Goal: Find specific page/section

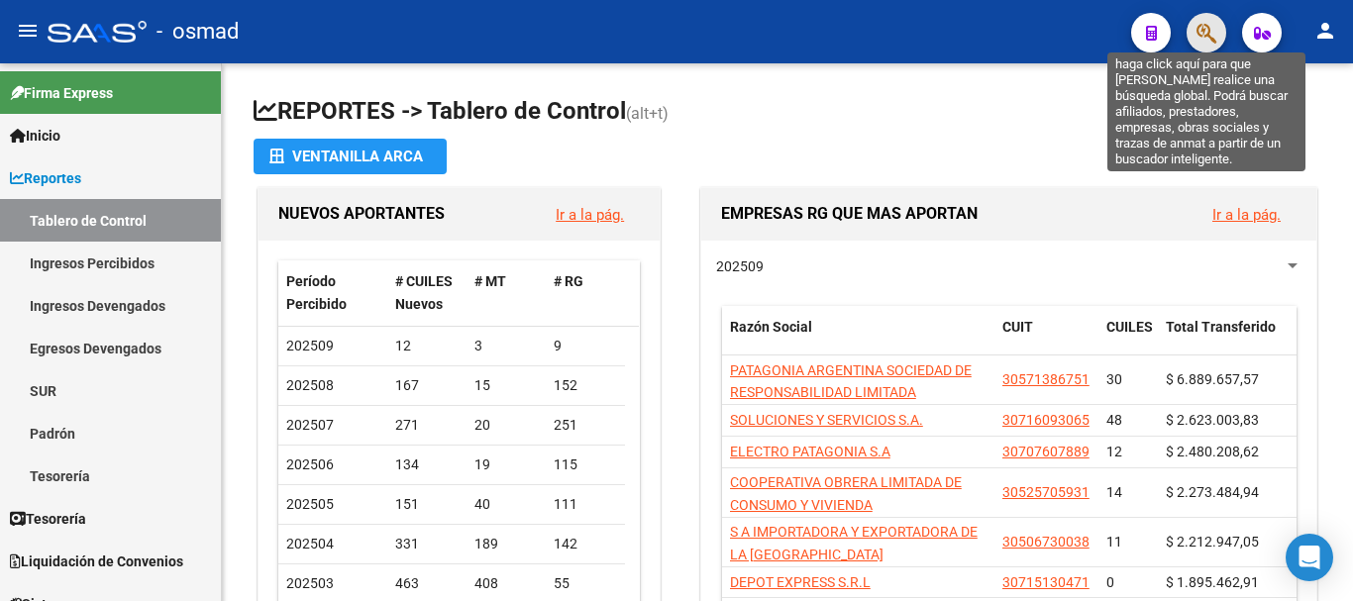
click at [1200, 40] on icon "button" at bounding box center [1206, 33] width 20 height 23
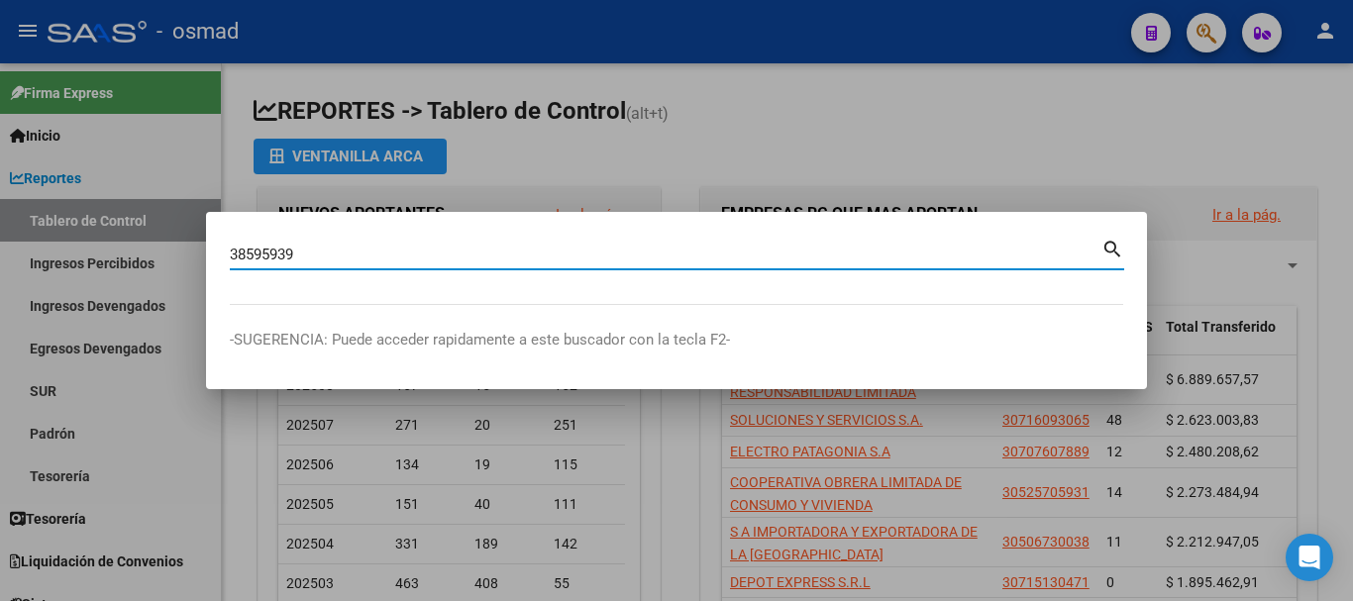
type input "38595939"
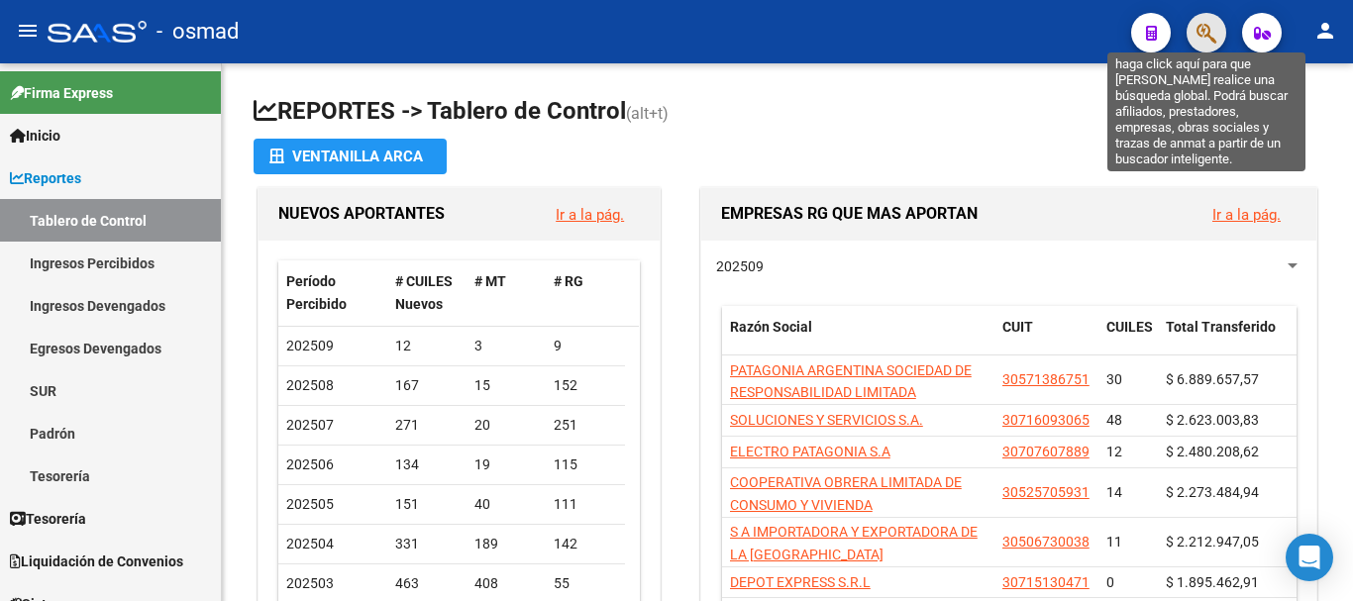
click at [1202, 36] on icon "button" at bounding box center [1206, 33] width 20 height 23
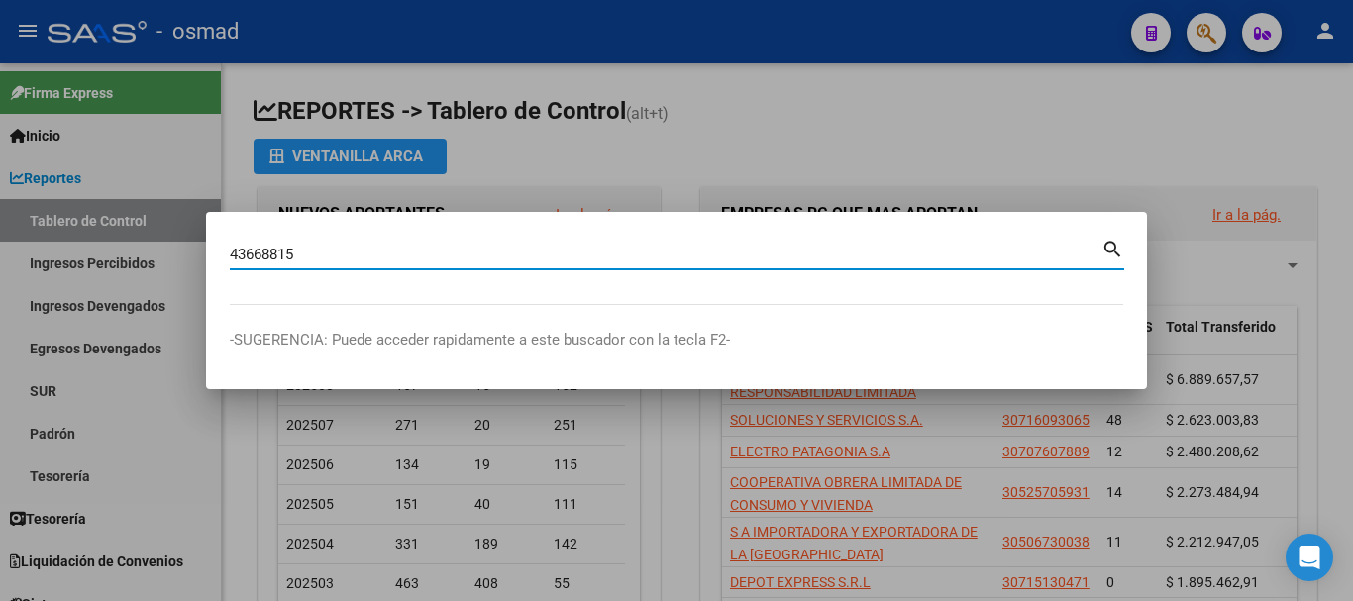
type input "43668815"
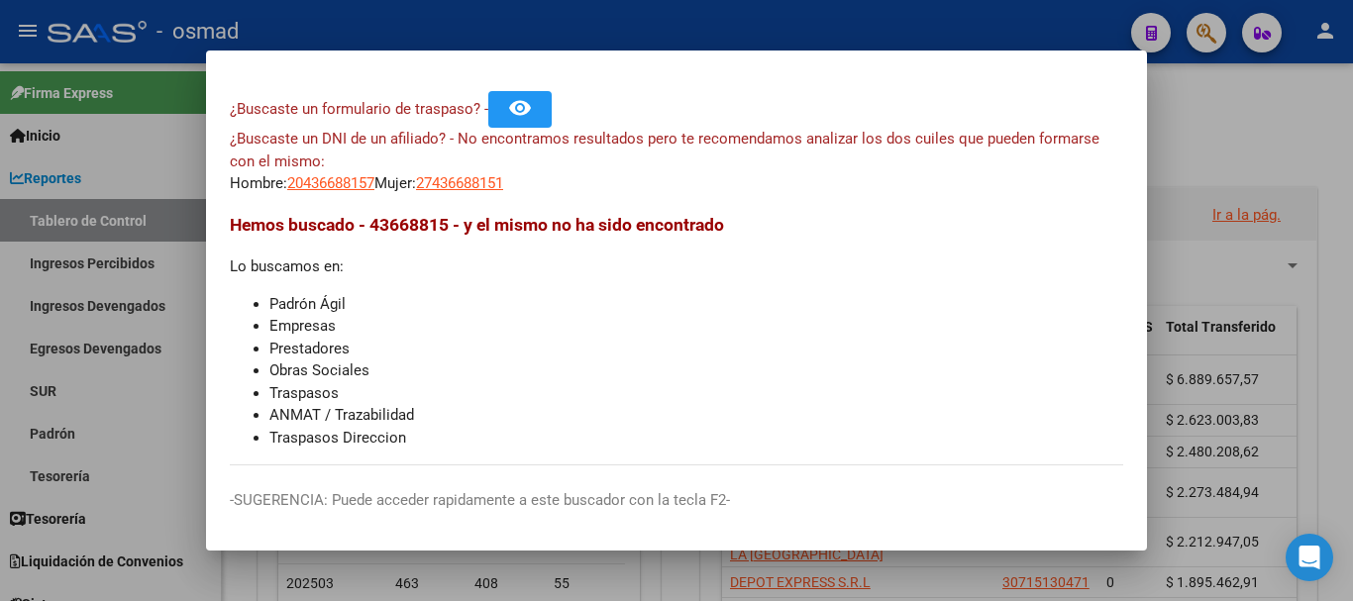
scroll to position [51, 0]
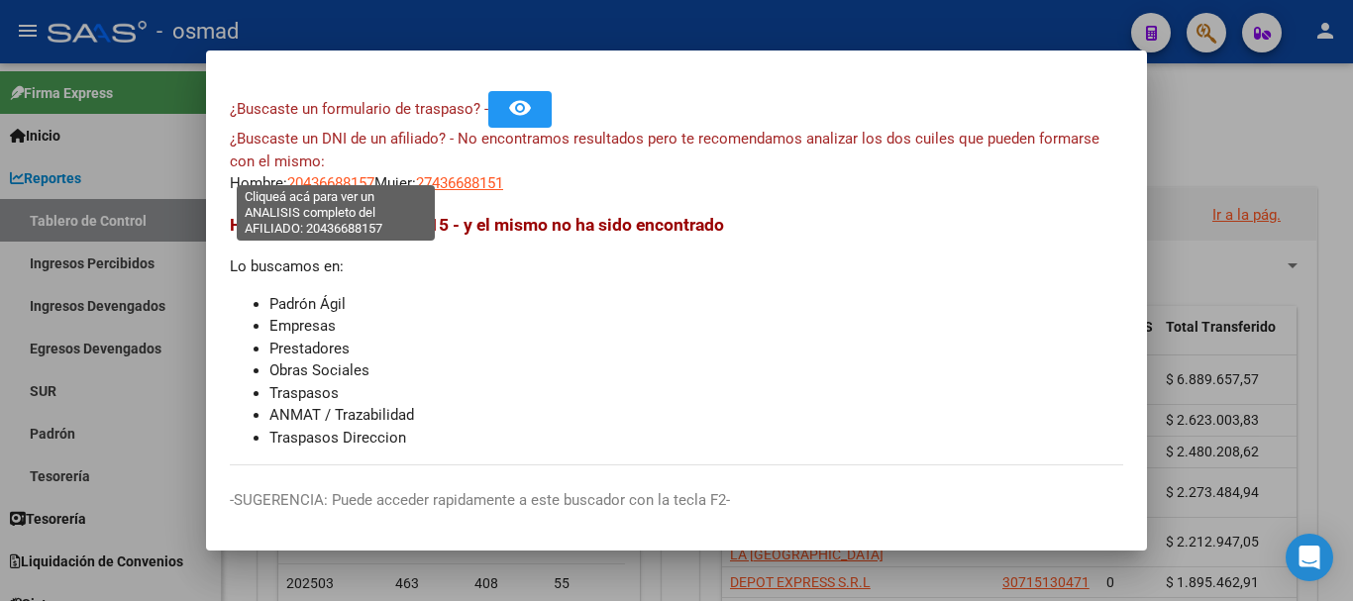
click at [333, 174] on span "20436688157" at bounding box center [330, 183] width 87 height 18
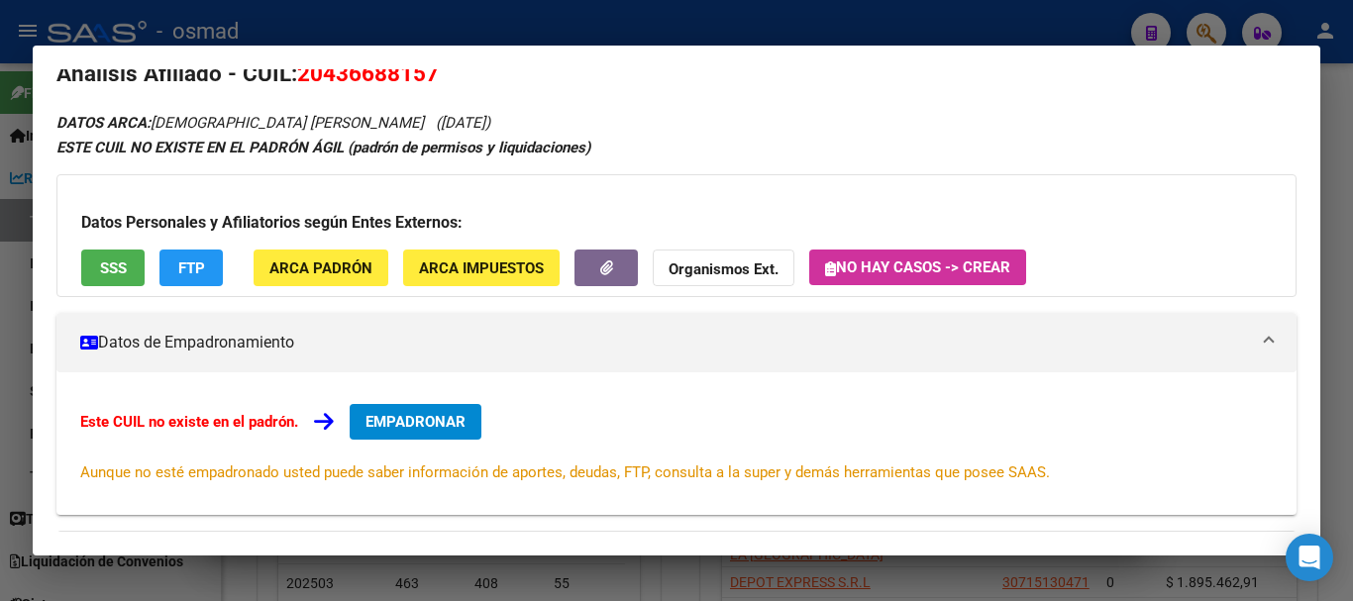
scroll to position [0, 0]
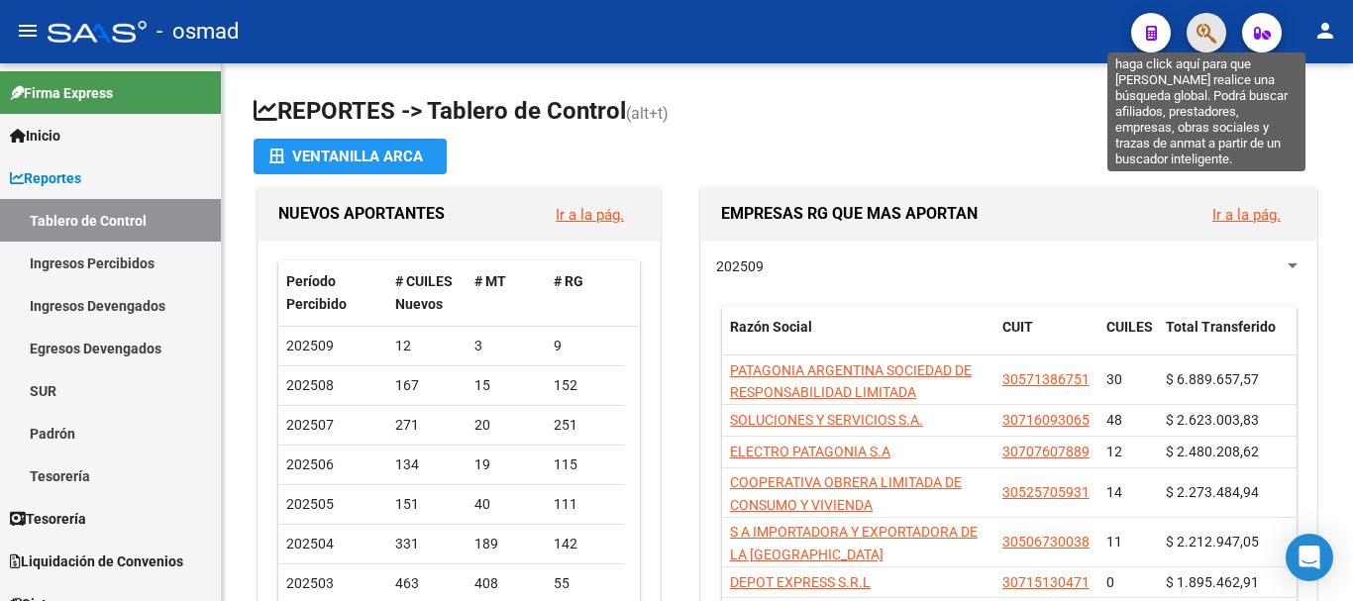
click at [1201, 42] on icon "button" at bounding box center [1206, 33] width 20 height 23
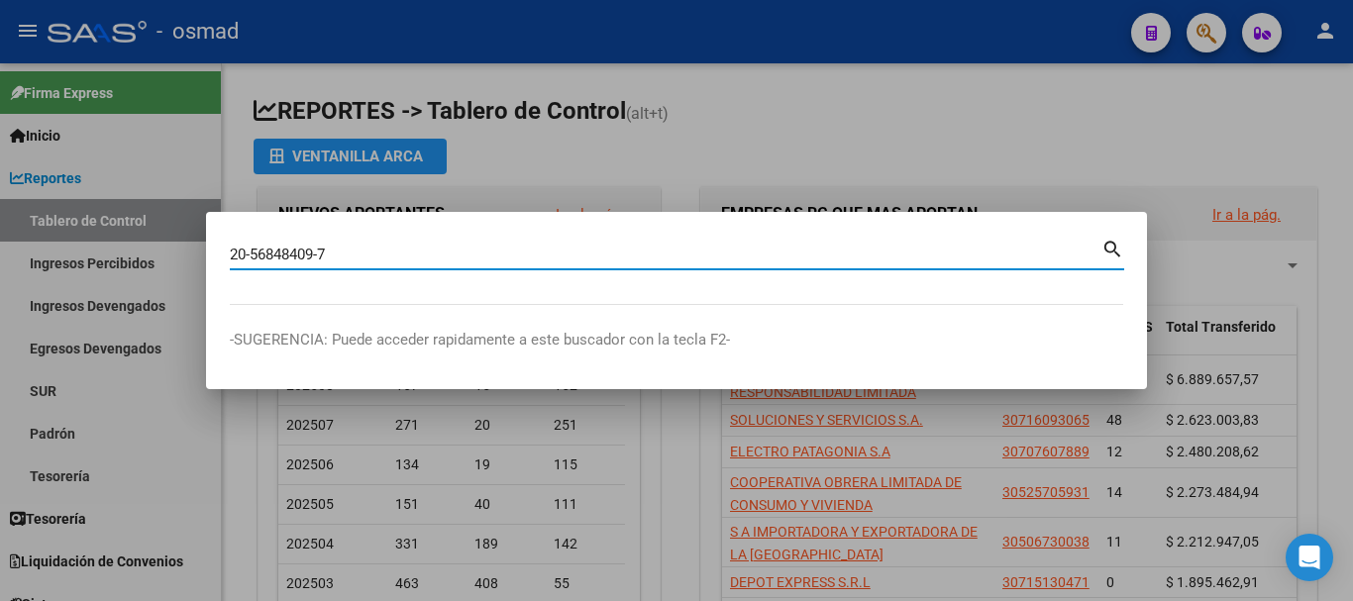
type input "20568484097"
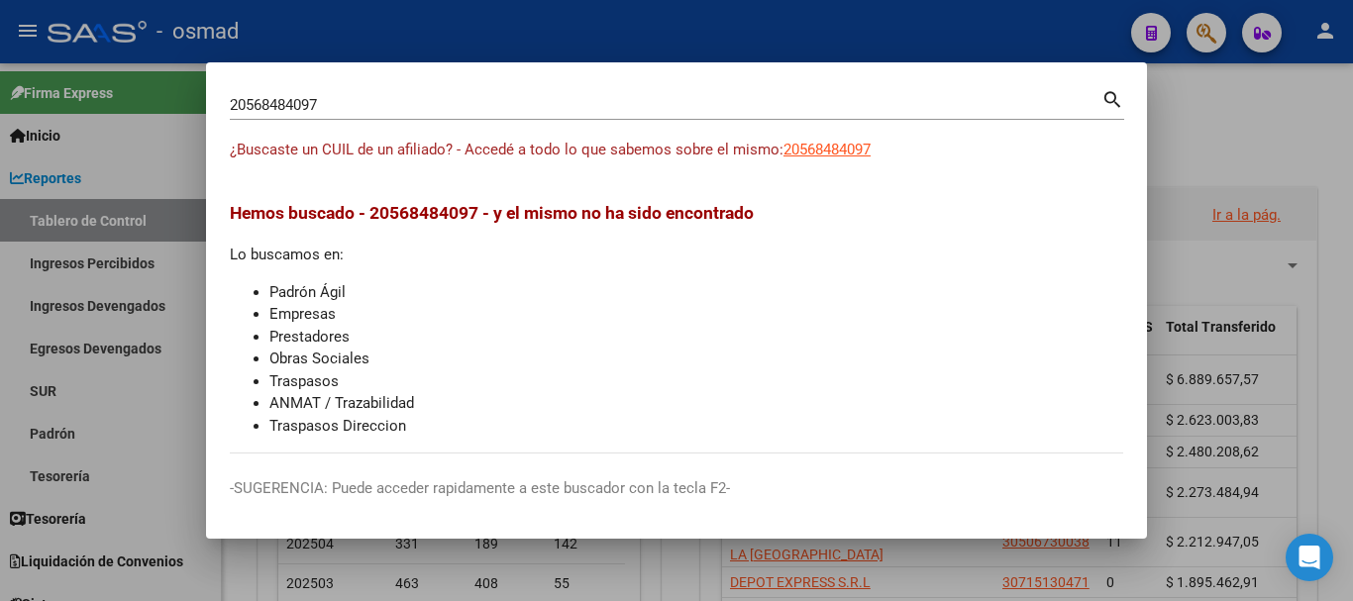
click at [1203, 34] on div at bounding box center [676, 300] width 1353 height 601
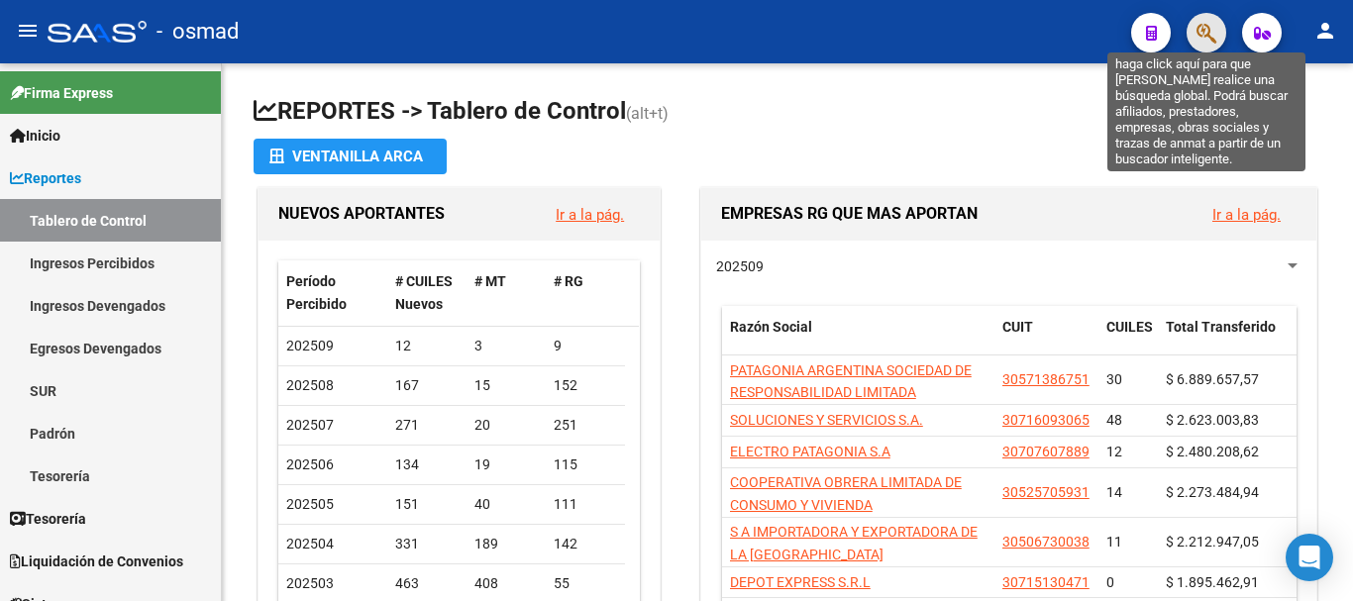
click at [1204, 24] on icon "button" at bounding box center [1206, 33] width 20 height 23
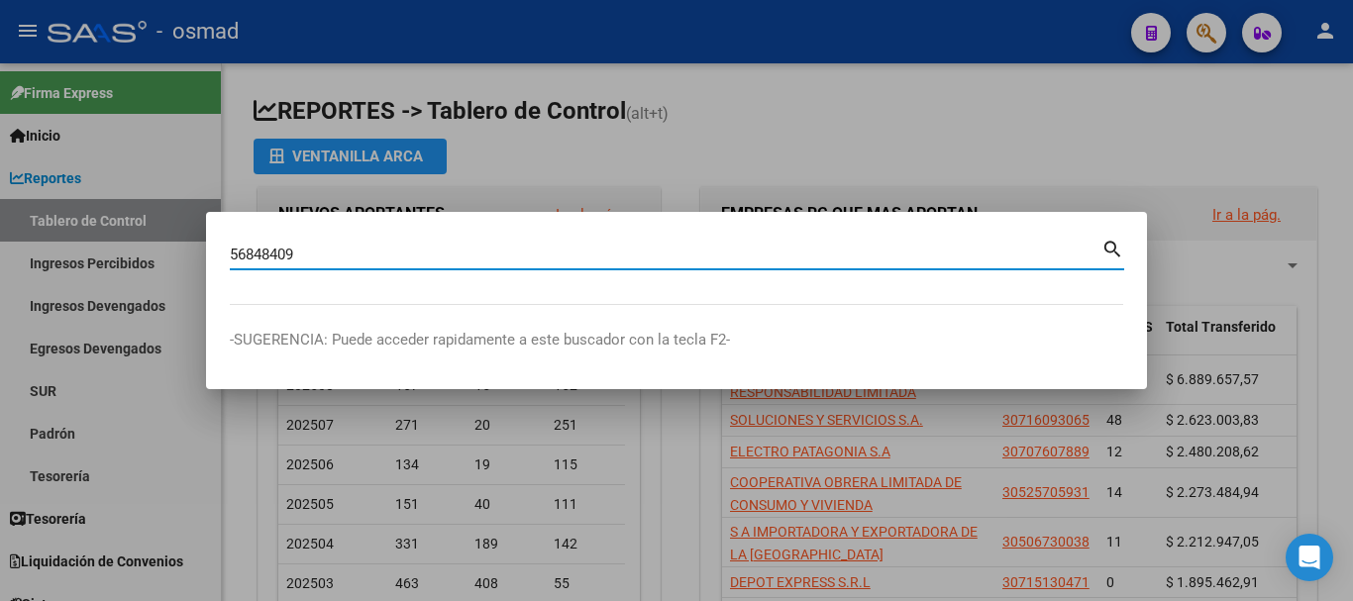
type input "56848409"
